Goal: Task Accomplishment & Management: Manage account settings

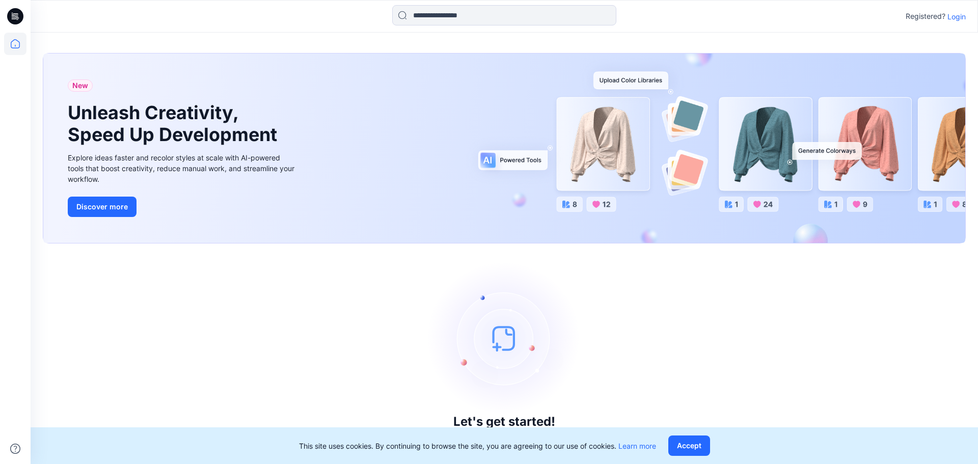
click at [956, 21] on p "Login" at bounding box center [956, 16] width 18 height 11
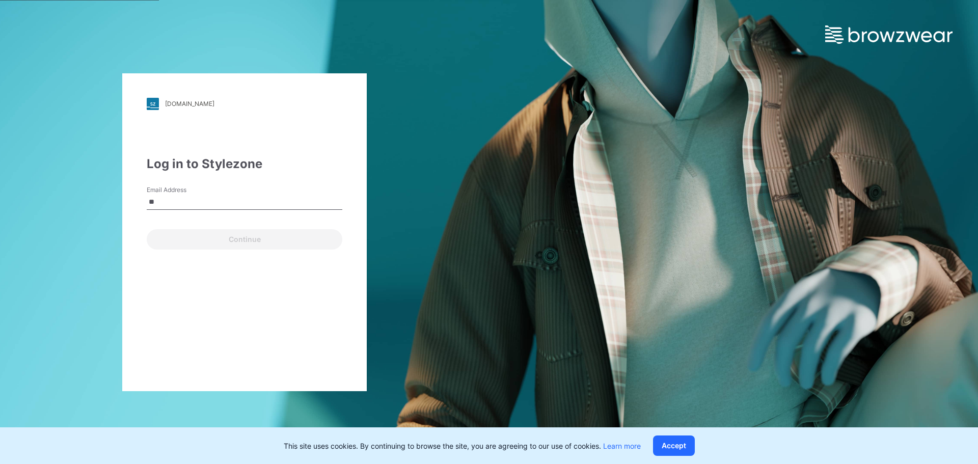
type input "**********"
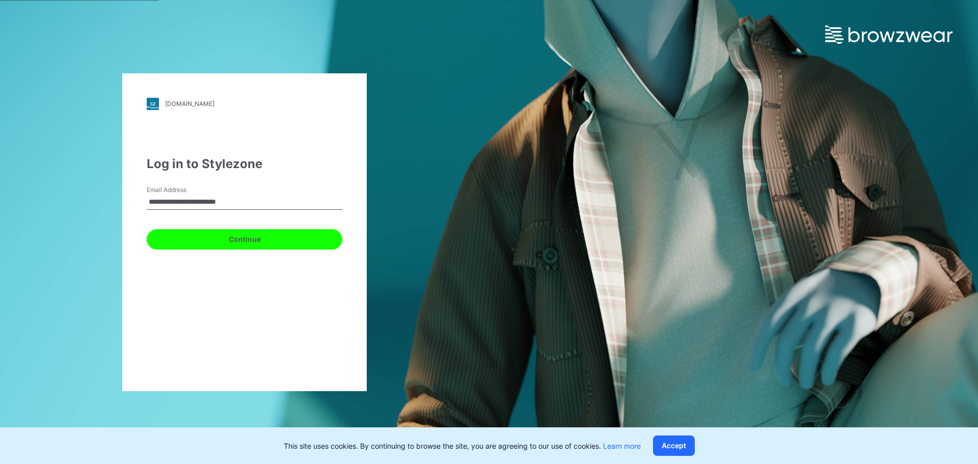
click at [211, 236] on button "Continue" at bounding box center [245, 239] width 196 height 20
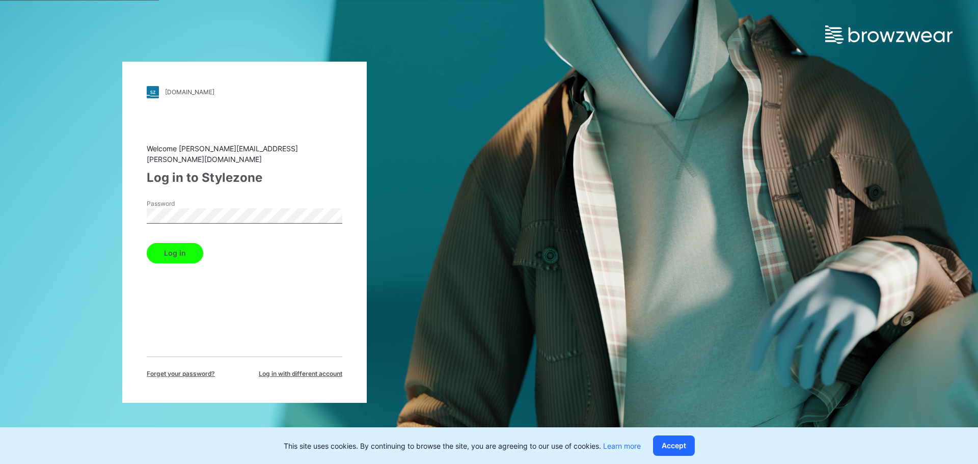
click at [147, 243] on button "Log in" at bounding box center [175, 253] width 57 height 20
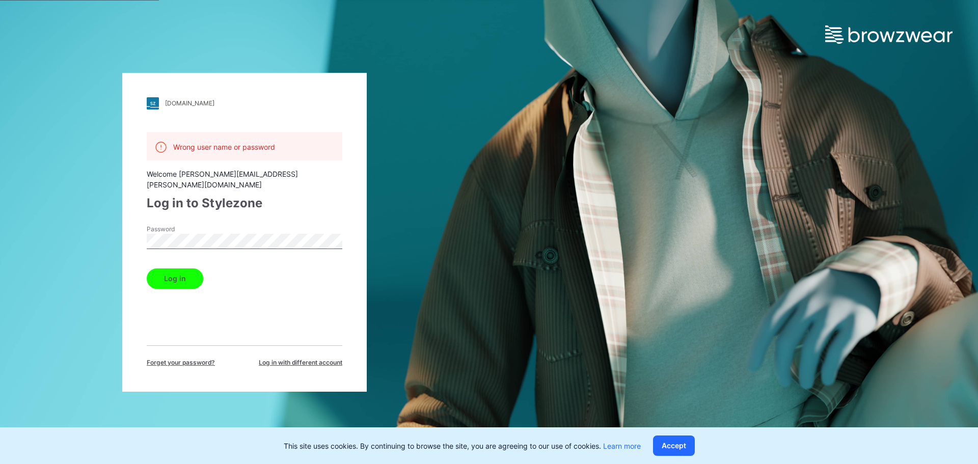
click at [191, 358] on span "Forget your password?" at bounding box center [181, 362] width 68 height 9
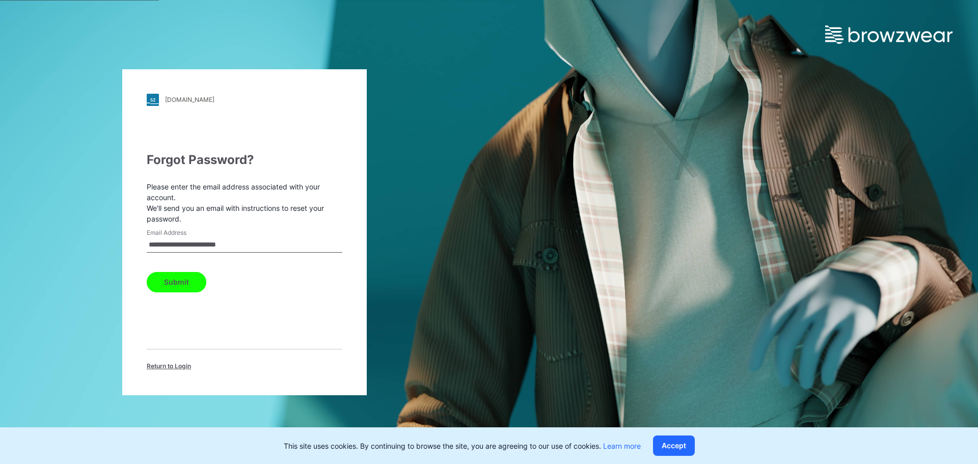
click at [195, 278] on button "Submit" at bounding box center [177, 282] width 60 height 20
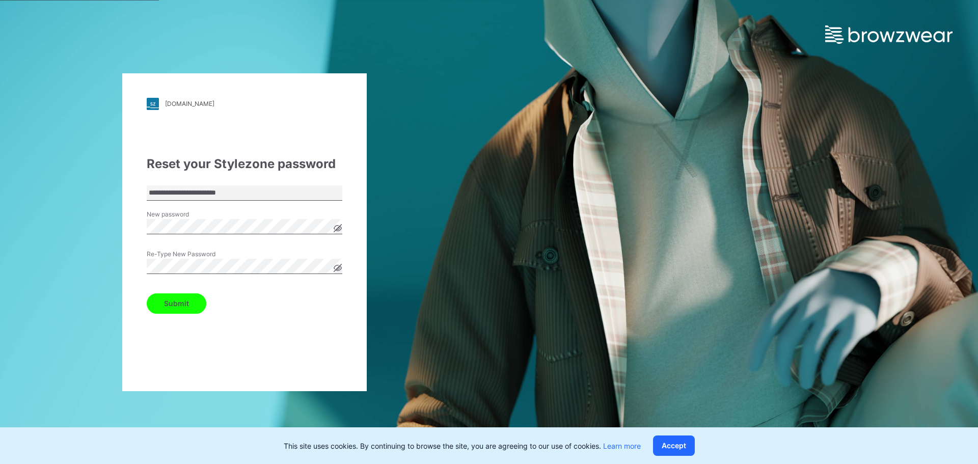
click at [191, 147] on button "Submit" at bounding box center [177, 303] width 60 height 20
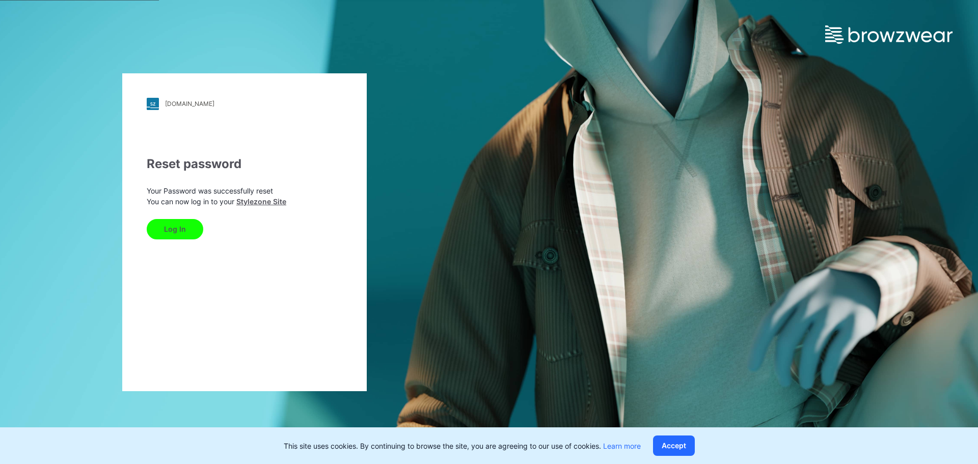
click at [172, 147] on button "Log In" at bounding box center [175, 229] width 57 height 20
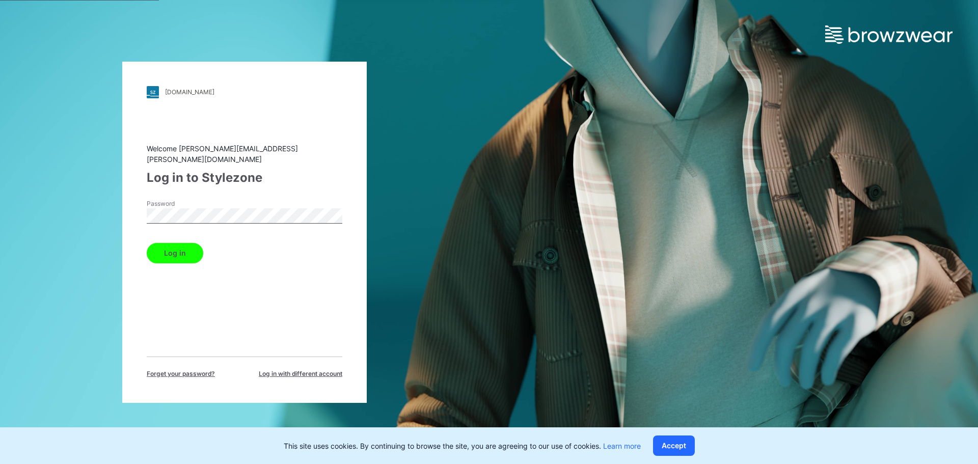
click at [177, 147] on button "Log in" at bounding box center [175, 253] width 57 height 20
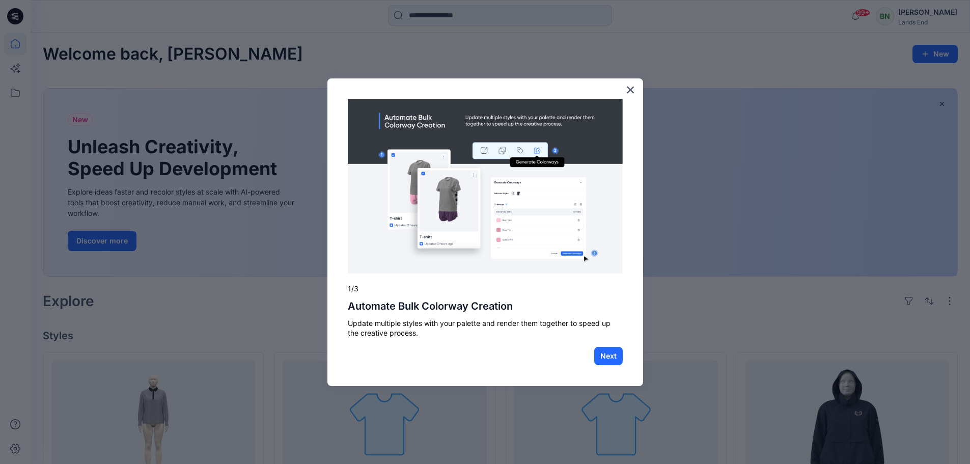
click at [386, 92] on div "× 1/3 Automate Bulk Colorway Creation Update multiple styles with your palette …" at bounding box center [486, 232] width 316 height 308
click at [386, 84] on button "×" at bounding box center [631, 90] width 10 height 16
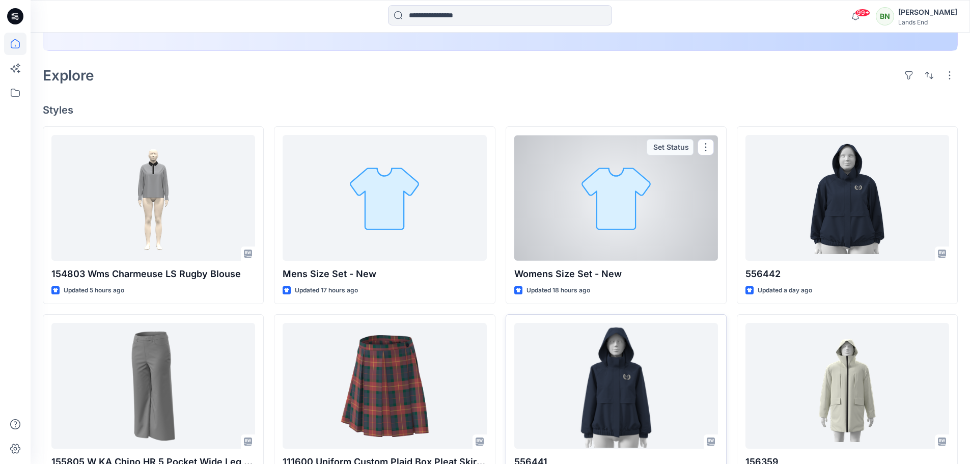
scroll to position [306, 0]
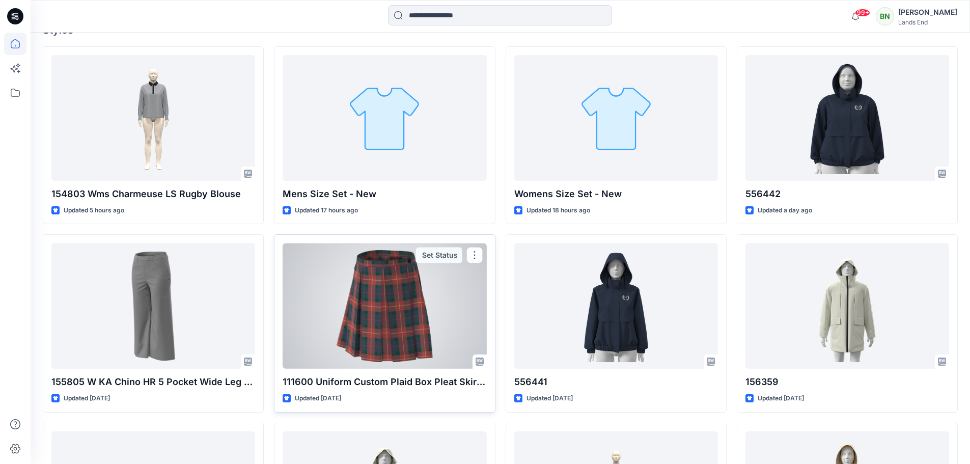
click at [386, 147] on div at bounding box center [385, 306] width 204 height 126
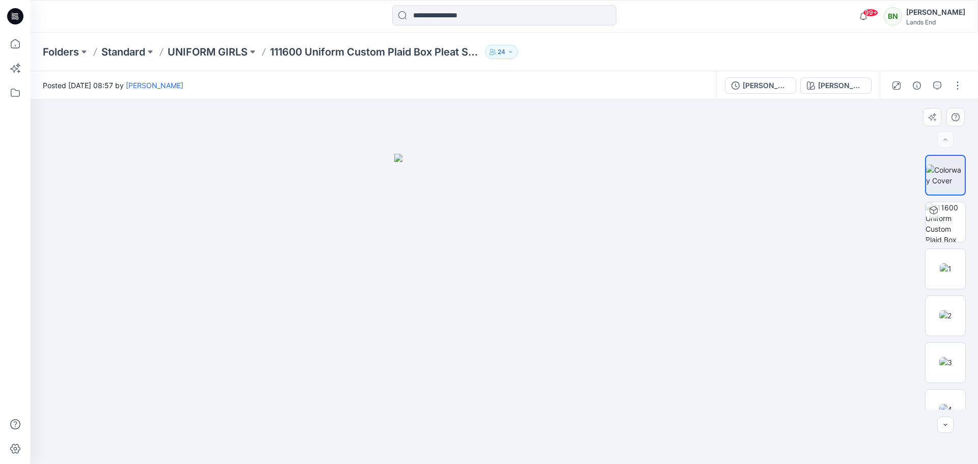
drag, startPoint x: 648, startPoint y: 338, endPoint x: 611, endPoint y: 318, distance: 42.4
drag, startPoint x: 607, startPoint y: 363, endPoint x: 562, endPoint y: 351, distance: 45.8
click at [386, 147] on img at bounding box center [946, 222] width 40 height 40
drag, startPoint x: 920, startPoint y: 260, endPoint x: 928, endPoint y: 261, distance: 7.7
click at [386, 147] on div "BW" at bounding box center [945, 282] width 65 height 255
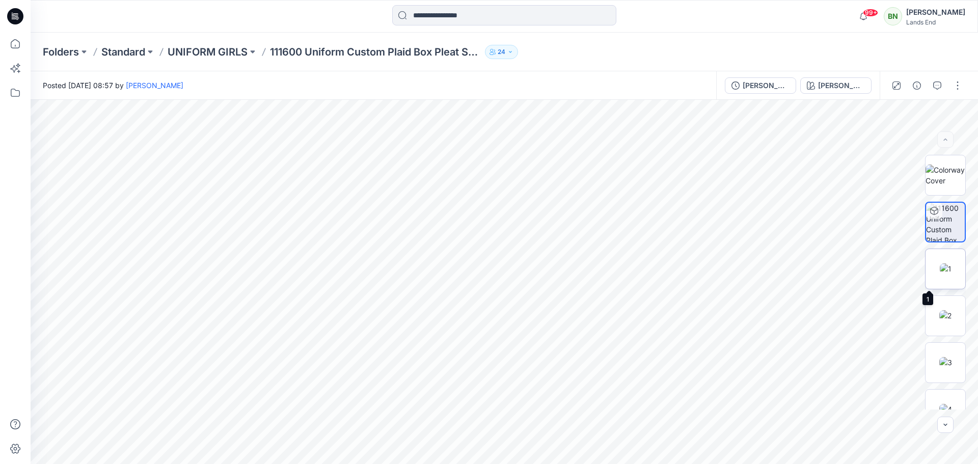
click at [386, 147] on img at bounding box center [946, 268] width 12 height 11
click at [386, 147] on img at bounding box center [945, 315] width 12 height 11
drag, startPoint x: 561, startPoint y: 394, endPoint x: 642, endPoint y: 373, distance: 83.6
drag, startPoint x: 595, startPoint y: 330, endPoint x: 560, endPoint y: 334, distance: 35.4
drag, startPoint x: 580, startPoint y: 335, endPoint x: 553, endPoint y: 330, distance: 27.6
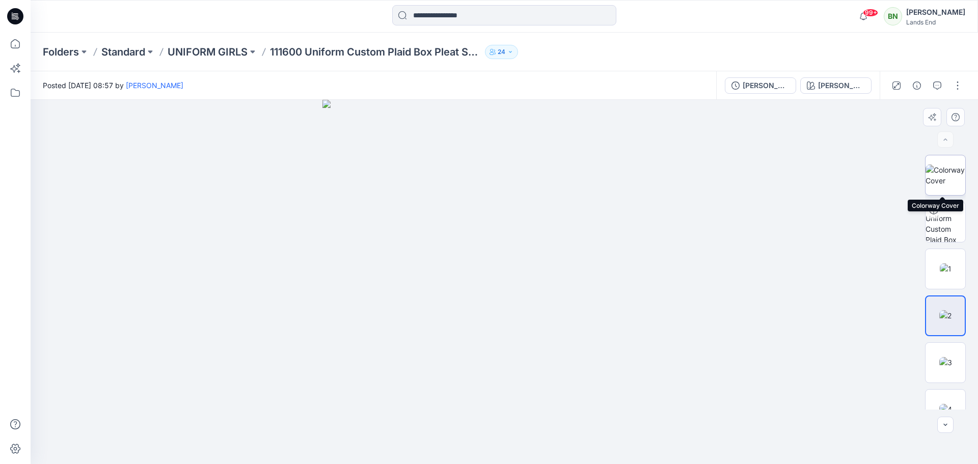
click at [386, 147] on img at bounding box center [946, 175] width 40 height 21
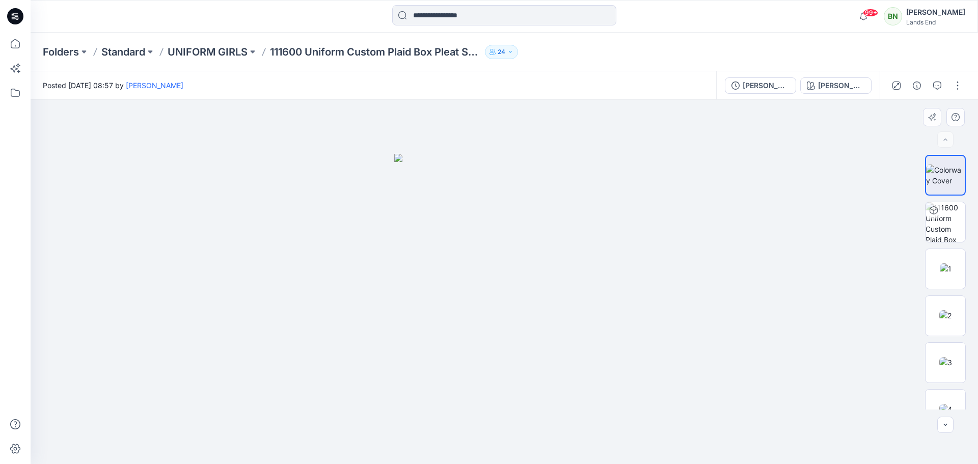
drag, startPoint x: 470, startPoint y: 333, endPoint x: 490, endPoint y: 312, distance: 28.1
drag, startPoint x: 593, startPoint y: 433, endPoint x: 606, endPoint y: 384, distance: 50.5
drag, startPoint x: 610, startPoint y: 391, endPoint x: 632, endPoint y: 353, distance: 43.8
drag, startPoint x: 658, startPoint y: 390, endPoint x: 673, endPoint y: 362, distance: 31.9
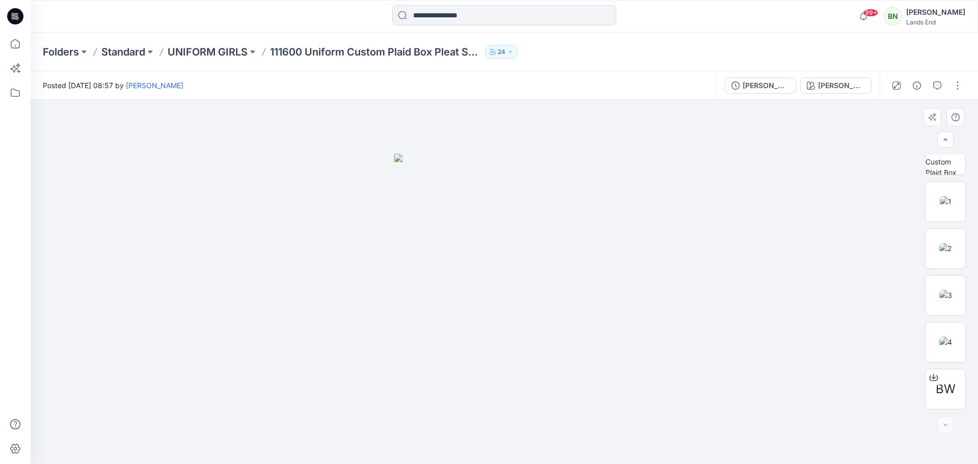
drag, startPoint x: 580, startPoint y: 357, endPoint x: 589, endPoint y: 307, distance: 51.3
click at [386, 147] on div "BW" at bounding box center [945, 282] width 65 height 255
click at [386, 147] on icon at bounding box center [934, 377] width 8 height 8
